Goal: Check status: Check status

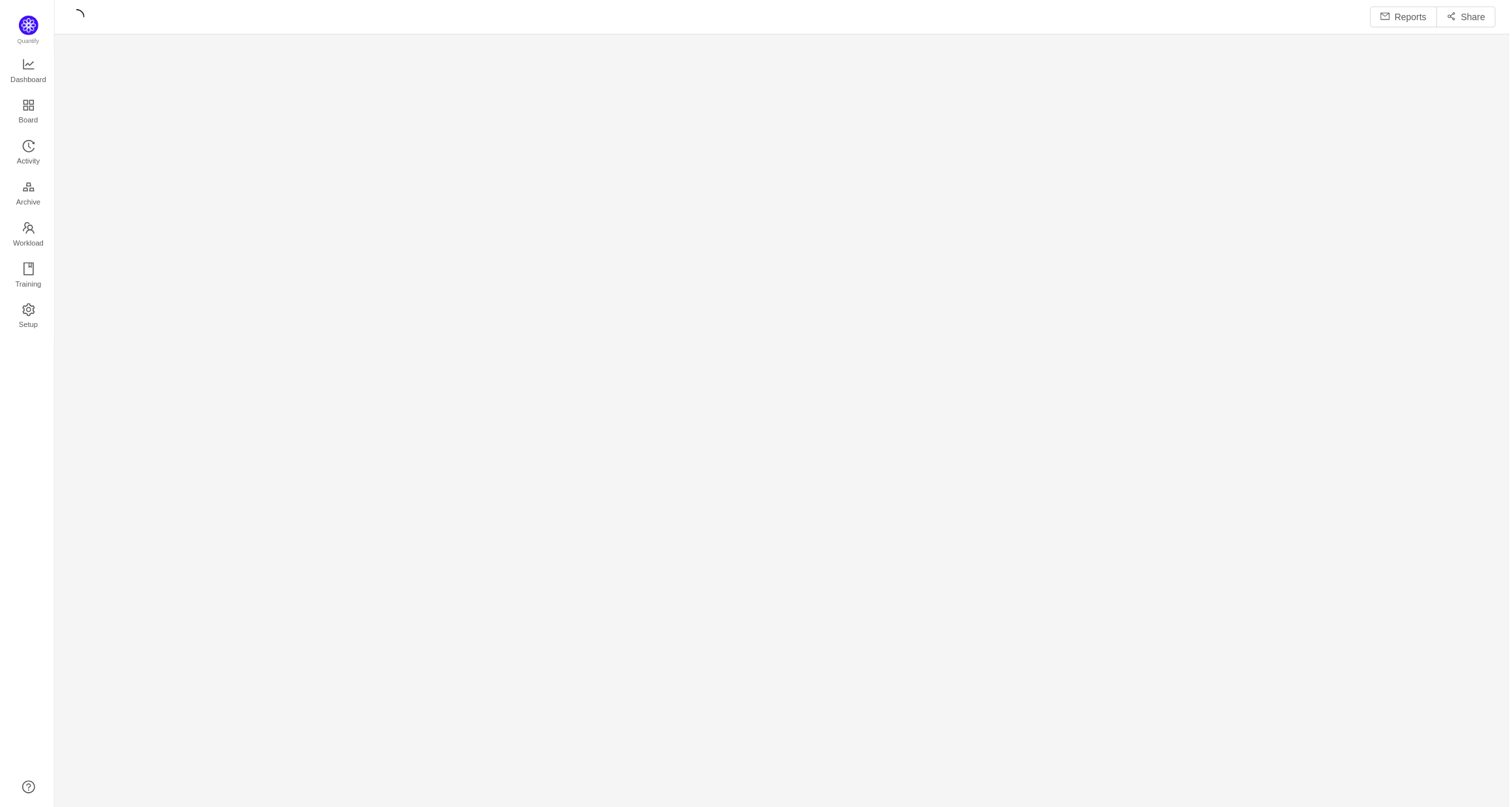
scroll to position [809, 1459]
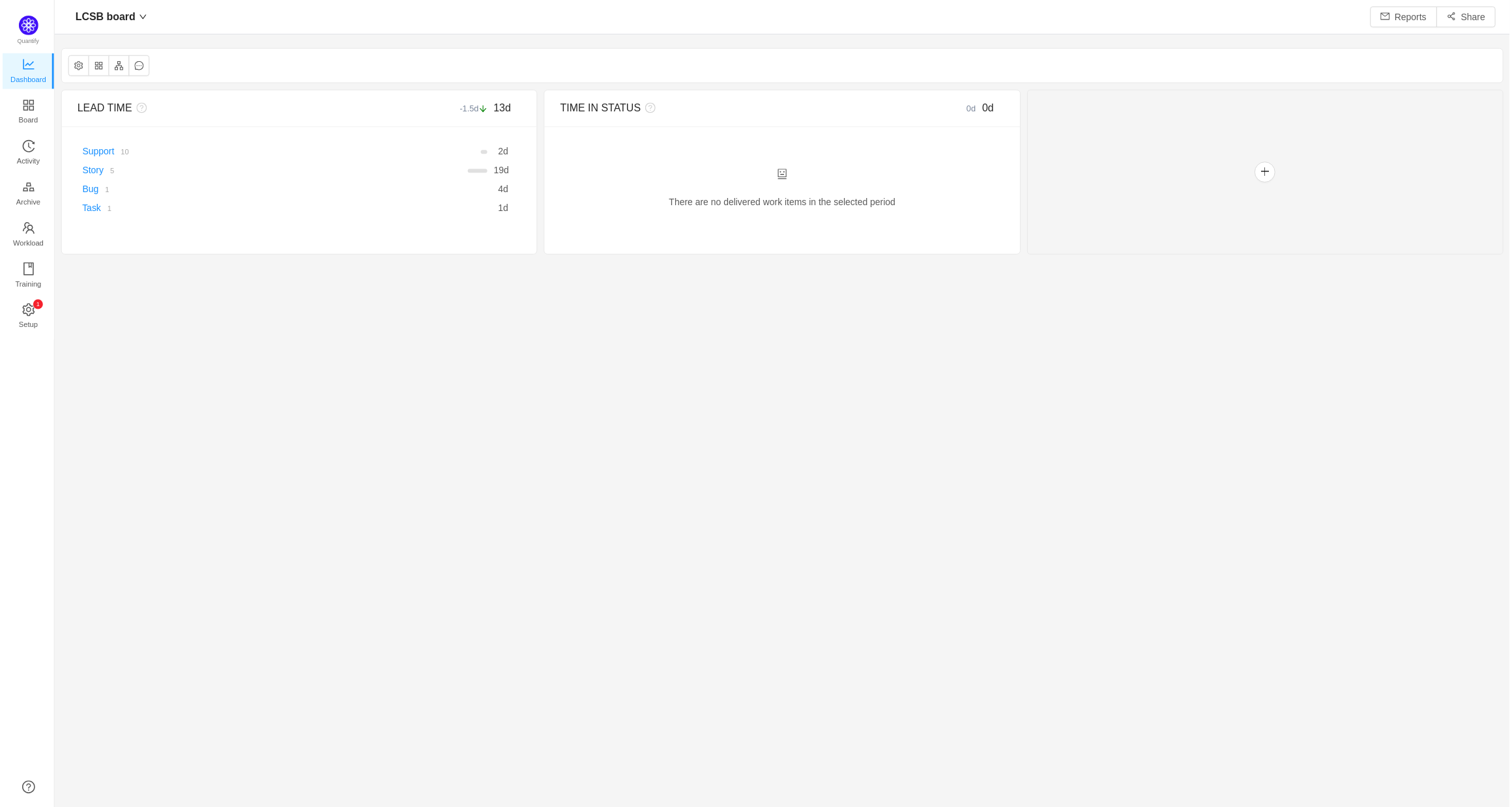
scroll to position [806, 1459]
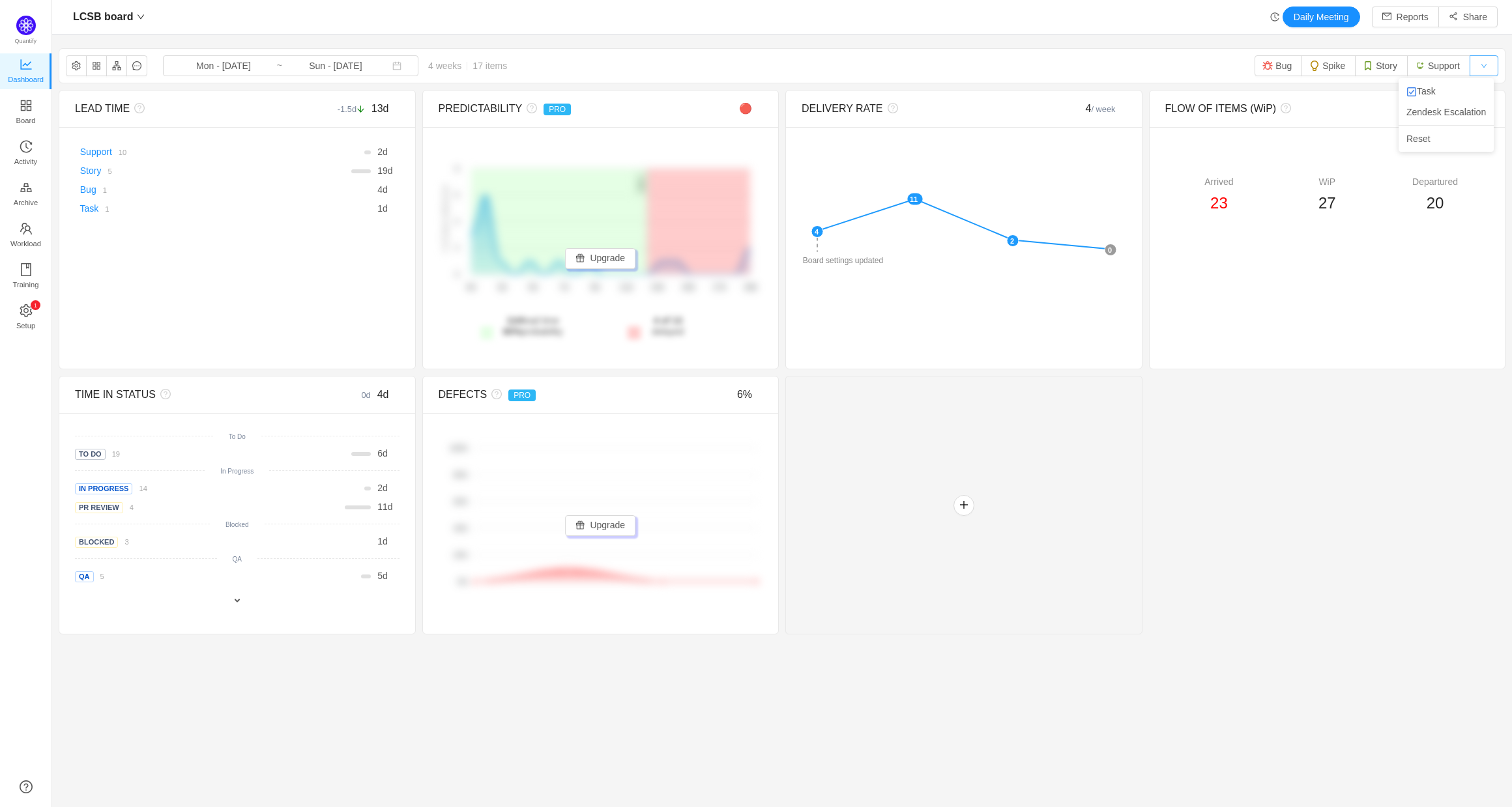
click at [1486, 66] on button "button" at bounding box center [1484, 66] width 28 height 21
click at [1085, 39] on div "LCSB board Daily Meeting Reports Share LCSB board Mon - [DATE] ~ Sun - [DATE] 4…" at bounding box center [782, 403] width 1459 height 807
click at [1003, 474] on div at bounding box center [963, 505] width 357 height 259
click at [33, 115] on link "Board" at bounding box center [26, 112] width 13 height 26
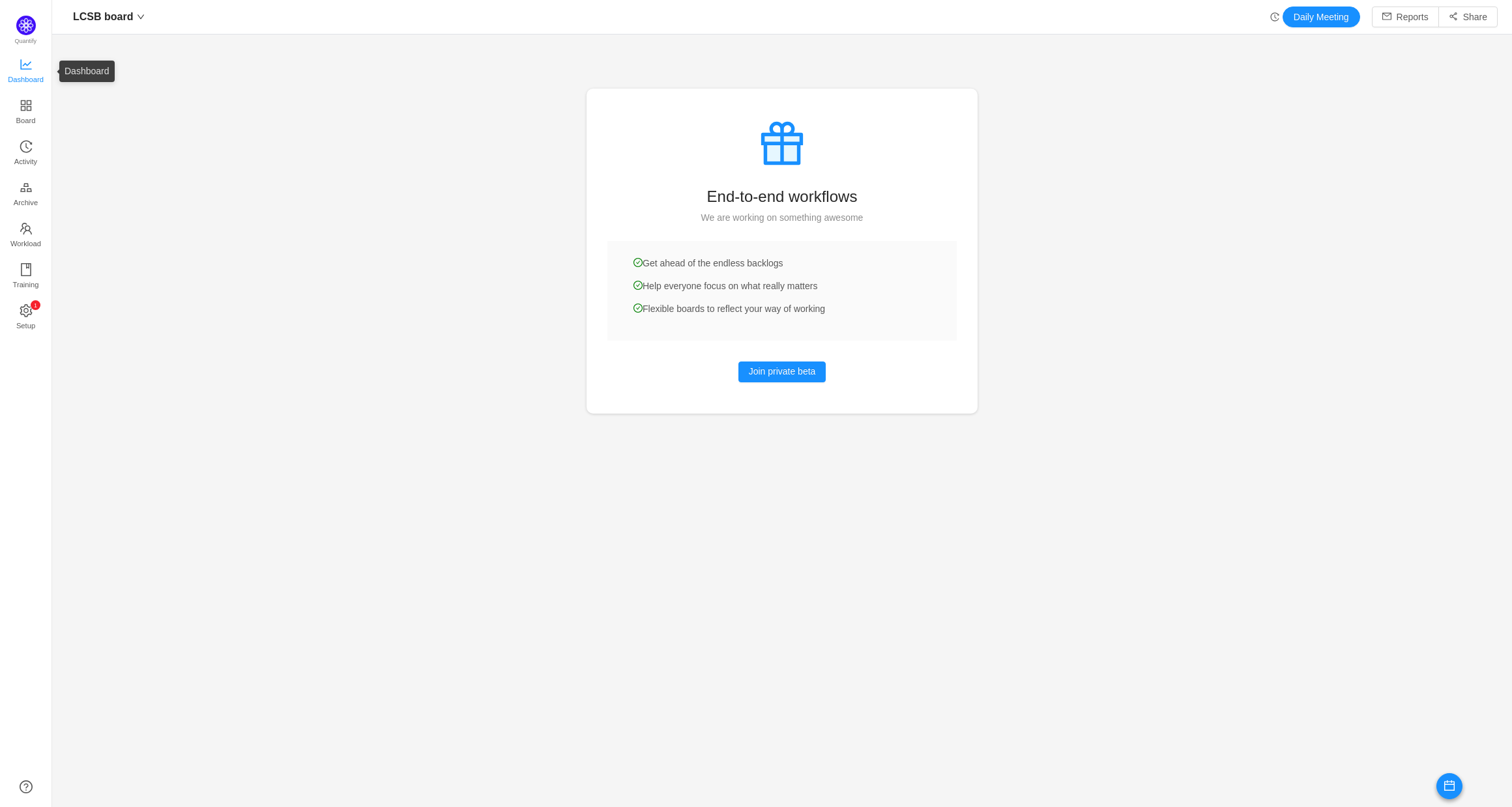
click at [32, 75] on span "Dashboard" at bounding box center [26, 80] width 36 height 26
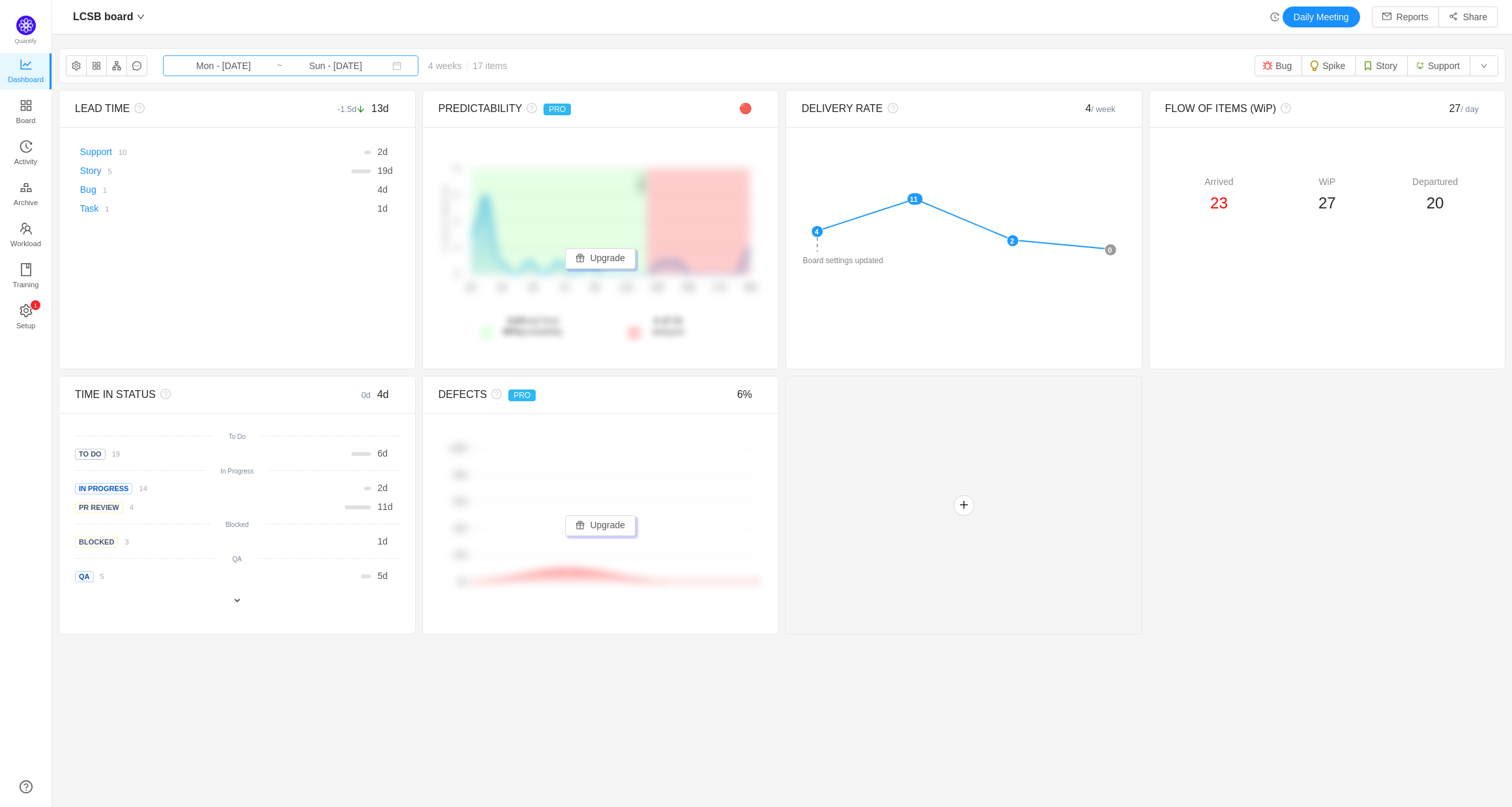
click at [284, 66] on input "Sun - [DATE]" at bounding box center [335, 66] width 106 height 15
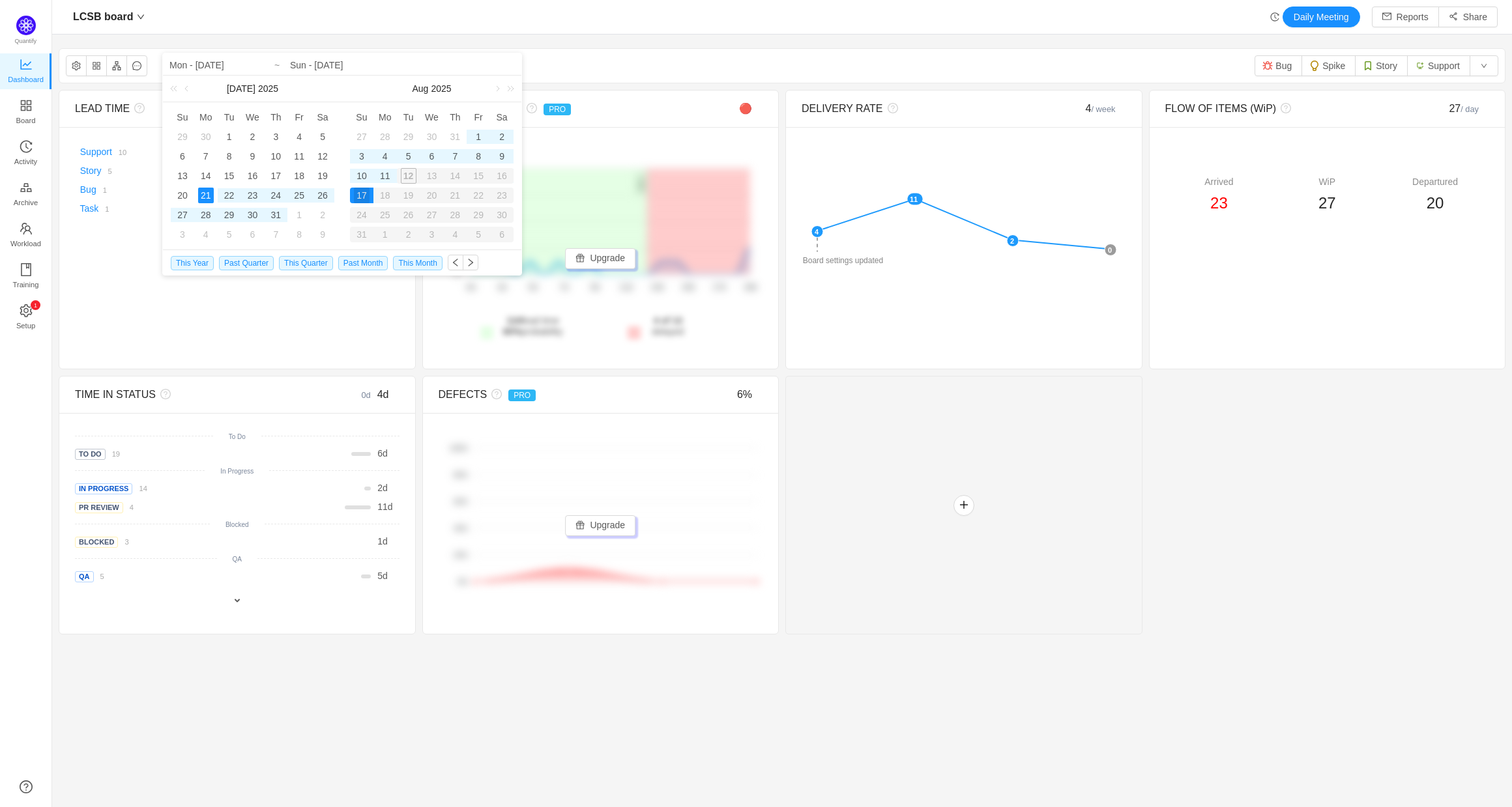
click at [535, 28] on div "LCSB board Daily Meeting Reports Share" at bounding box center [782, 17] width 1459 height 34
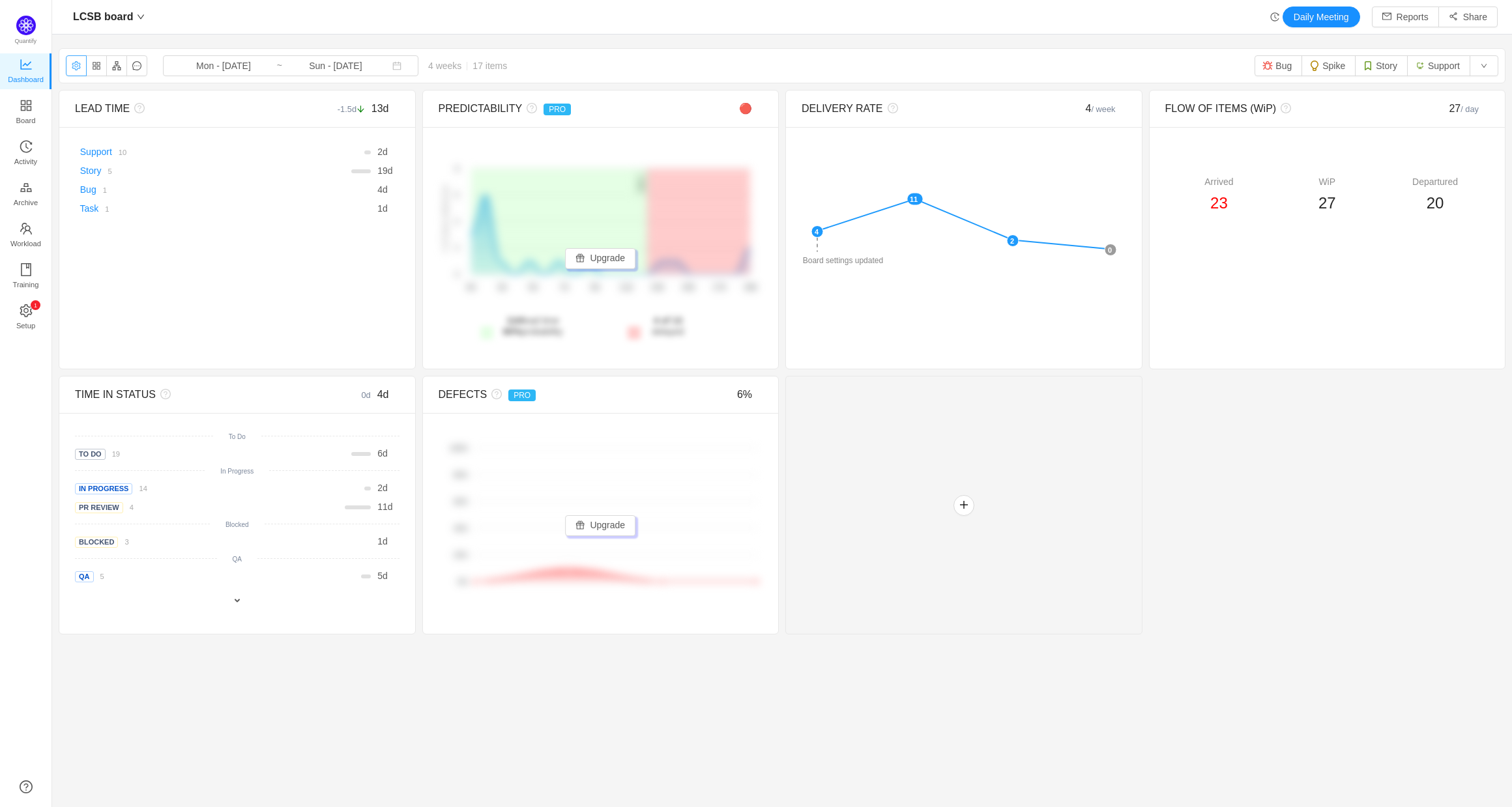
click at [70, 64] on button "button" at bounding box center [76, 66] width 21 height 21
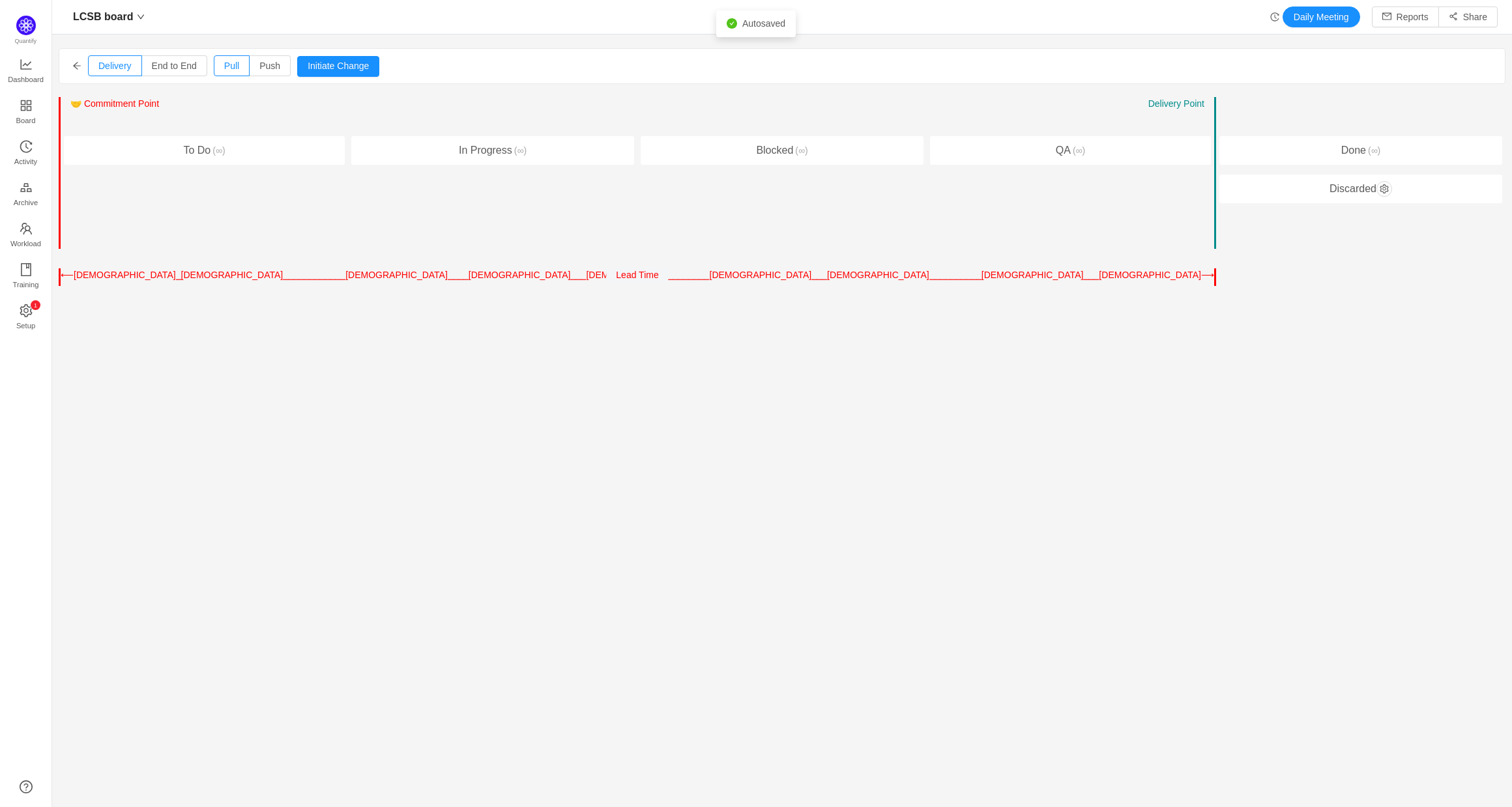
click at [76, 63] on icon "icon: arrow-left" at bounding box center [77, 66] width 8 height 7
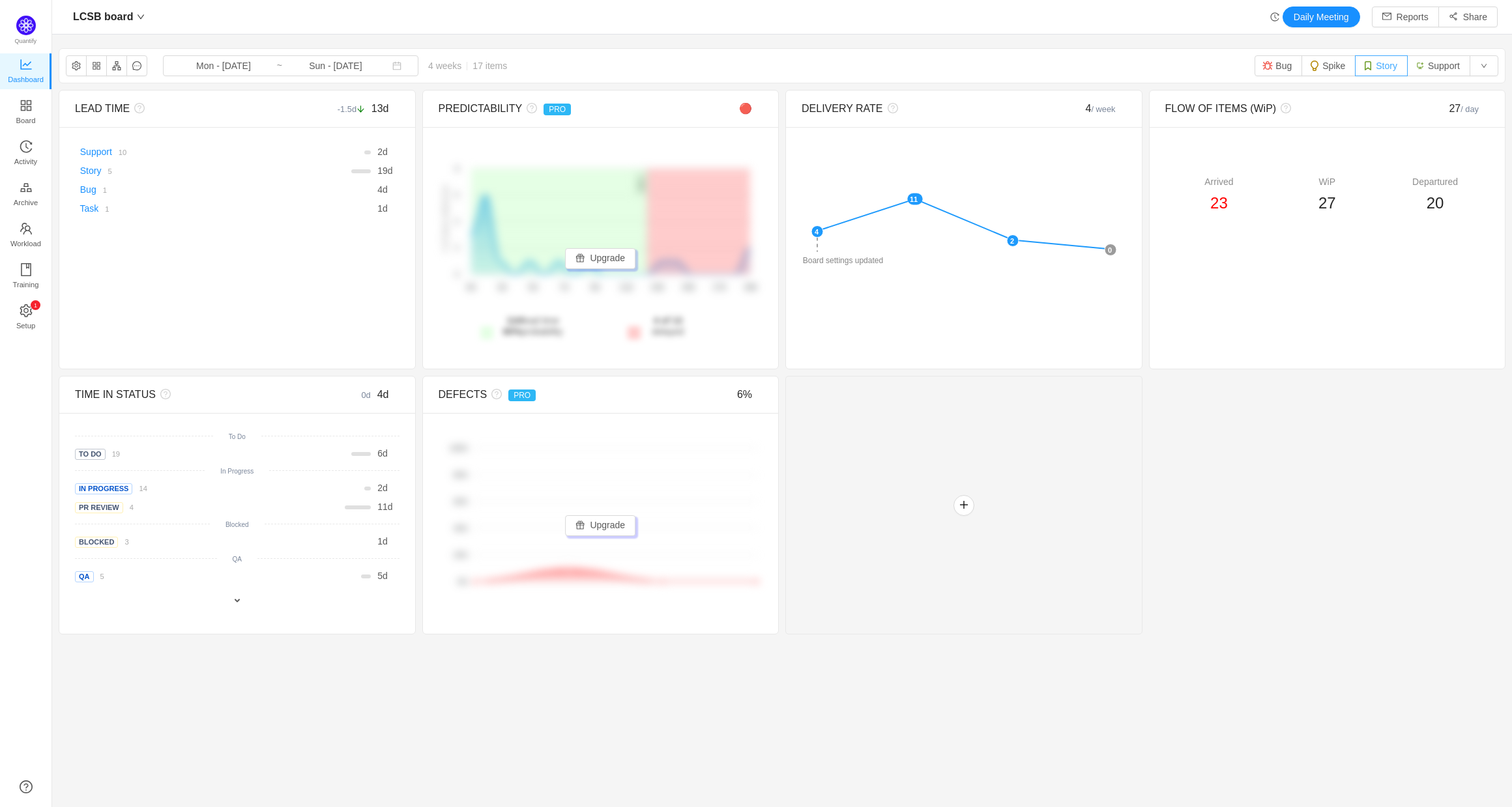
click at [1378, 67] on button "Story" at bounding box center [1381, 66] width 53 height 21
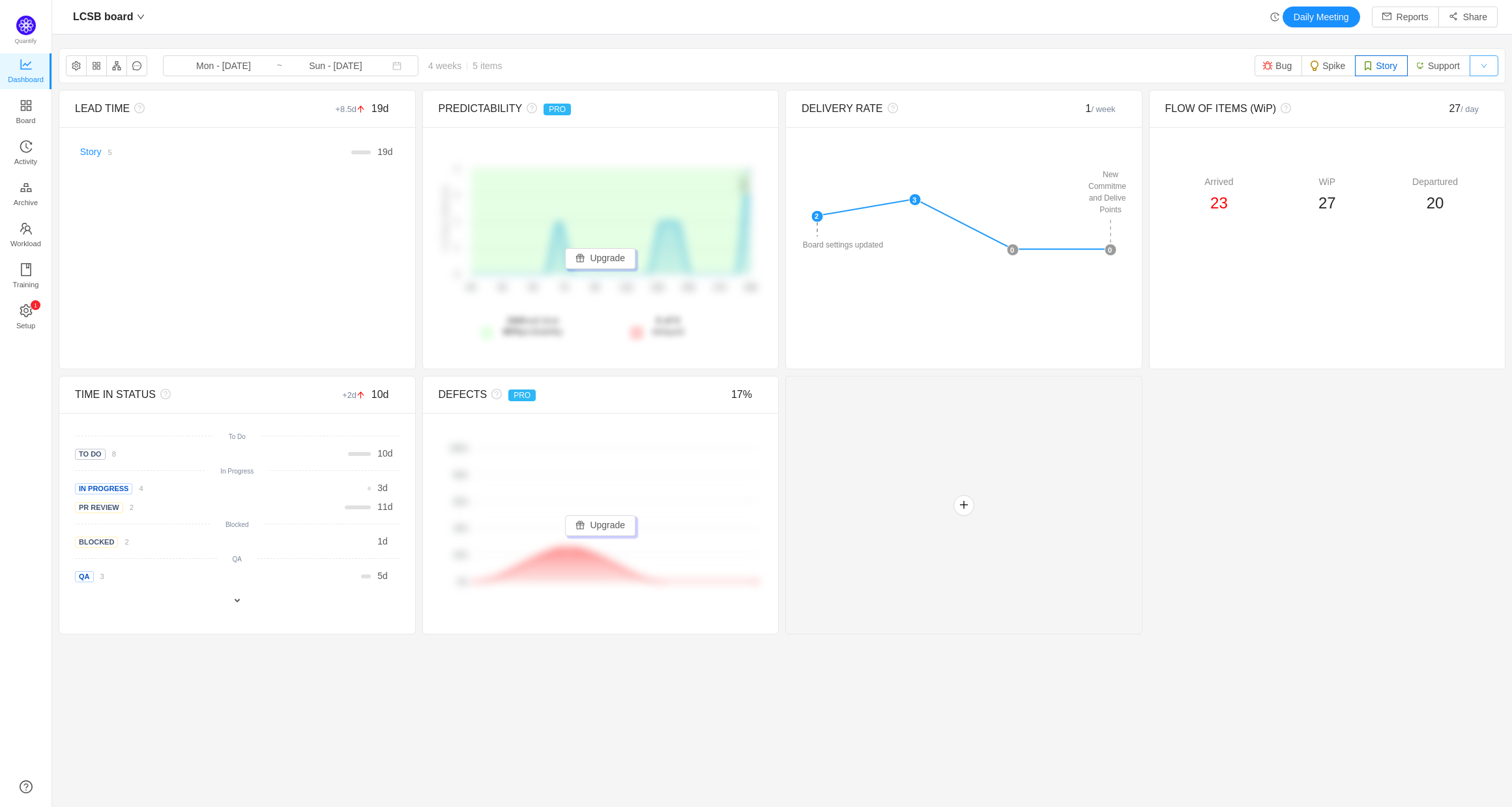
click at [1481, 69] on button "button" at bounding box center [1484, 66] width 28 height 21
click at [1311, 389] on div "LEAD TIME +8.5d 19d There are no delivered work items in the selected period Po…" at bounding box center [782, 362] width 1446 height 545
click at [1332, 69] on button "Spike" at bounding box center [1329, 66] width 54 height 21
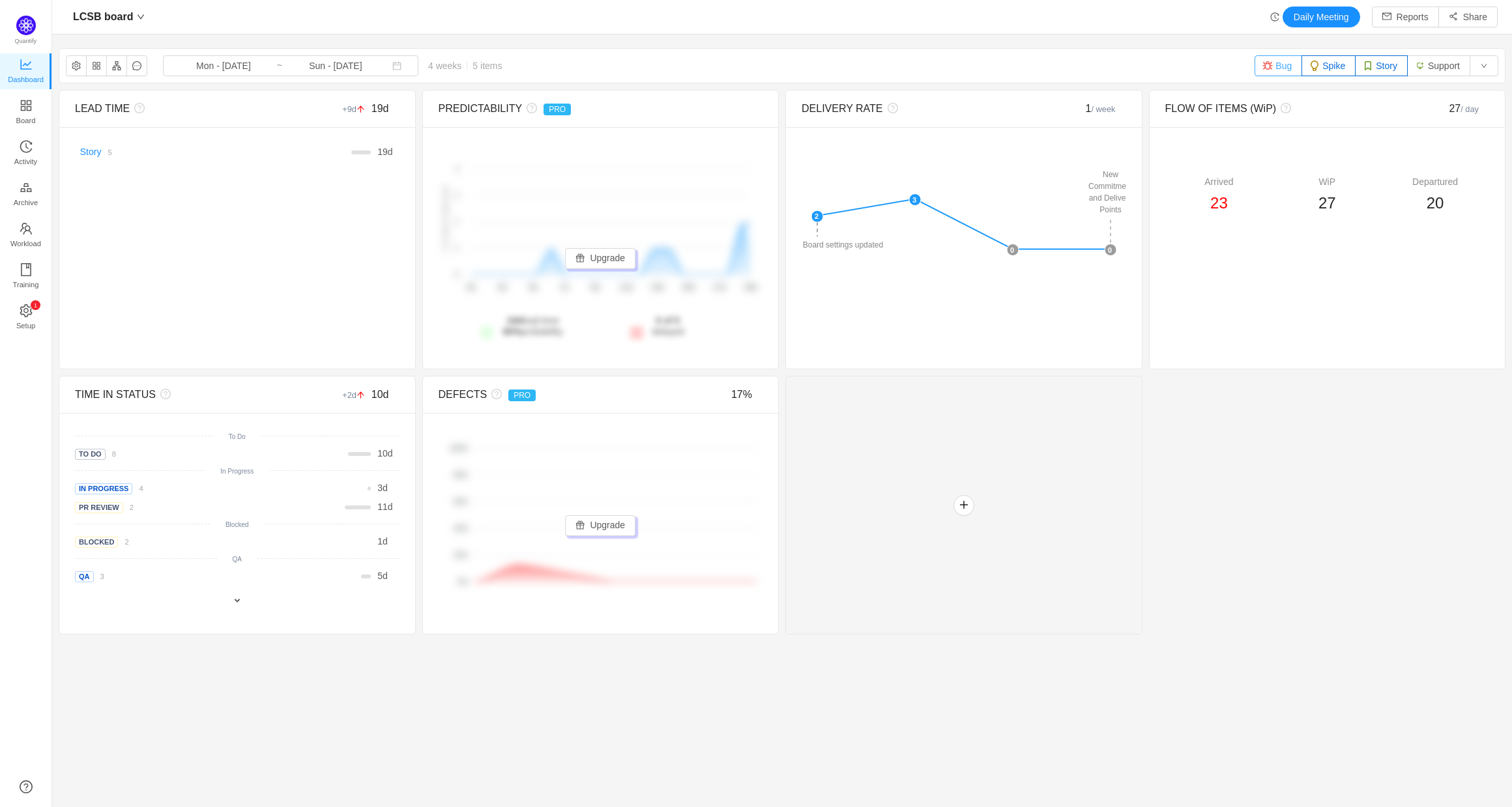
click at [1280, 66] on button "Bug" at bounding box center [1278, 66] width 47 height 21
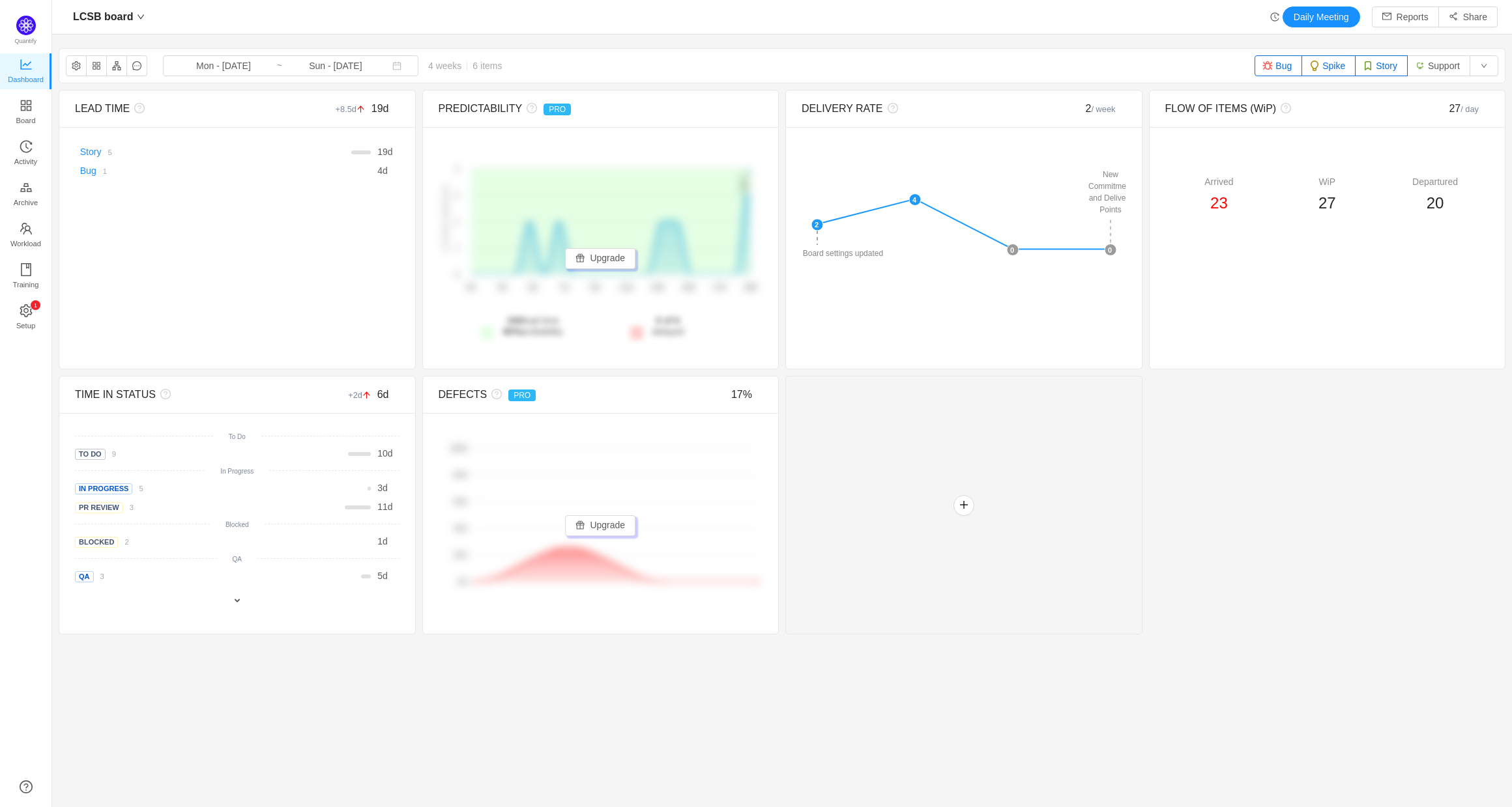
click at [1344, 69] on button "Spike" at bounding box center [1329, 66] width 54 height 21
click at [1311, 58] on button "Spike" at bounding box center [1329, 66] width 54 height 21
click at [302, 64] on input "Sun - [DATE]" at bounding box center [335, 66] width 106 height 15
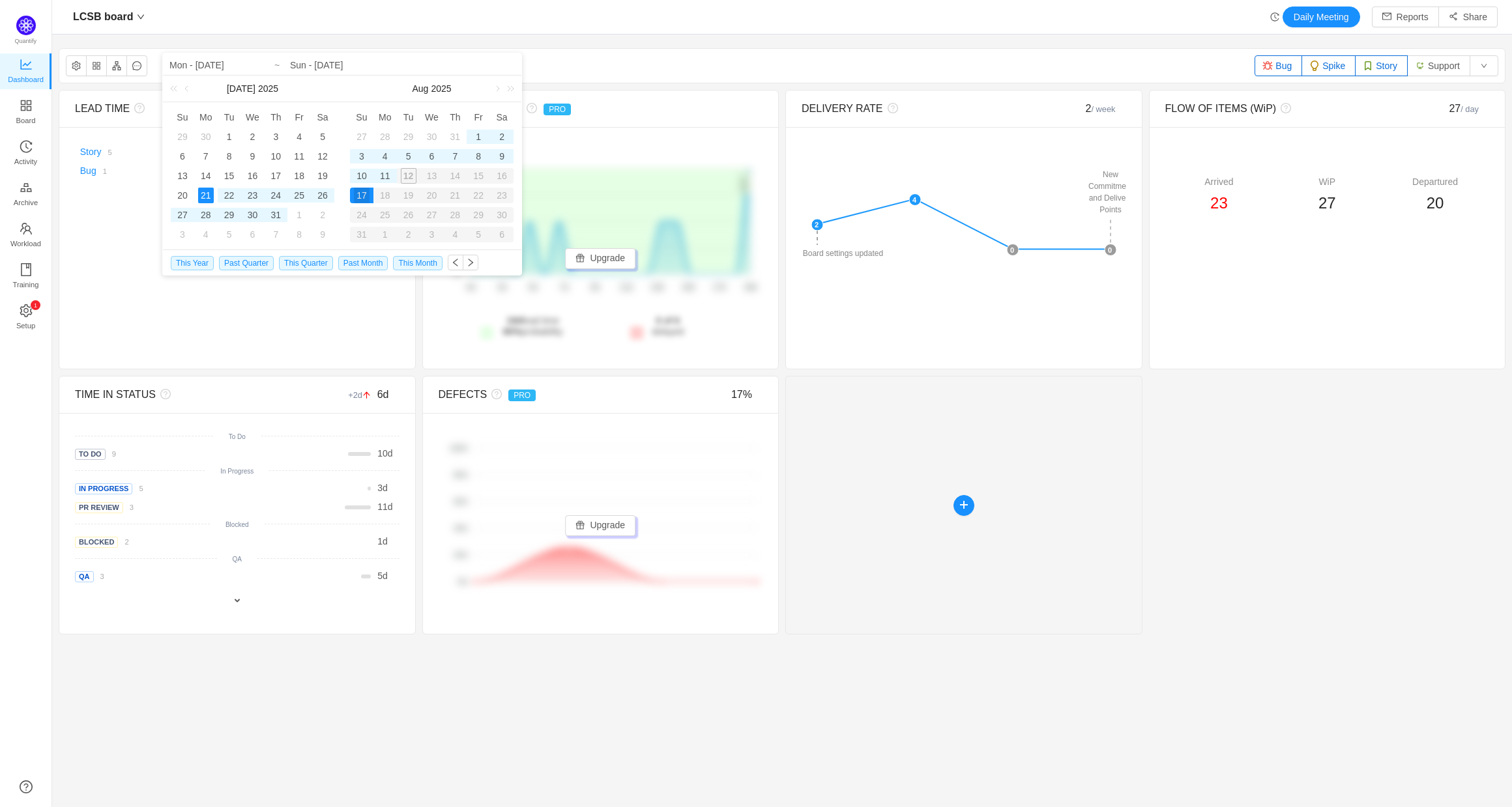
click at [931, 460] on div at bounding box center [963, 505] width 357 height 259
